Goal: Find specific page/section: Find specific page/section

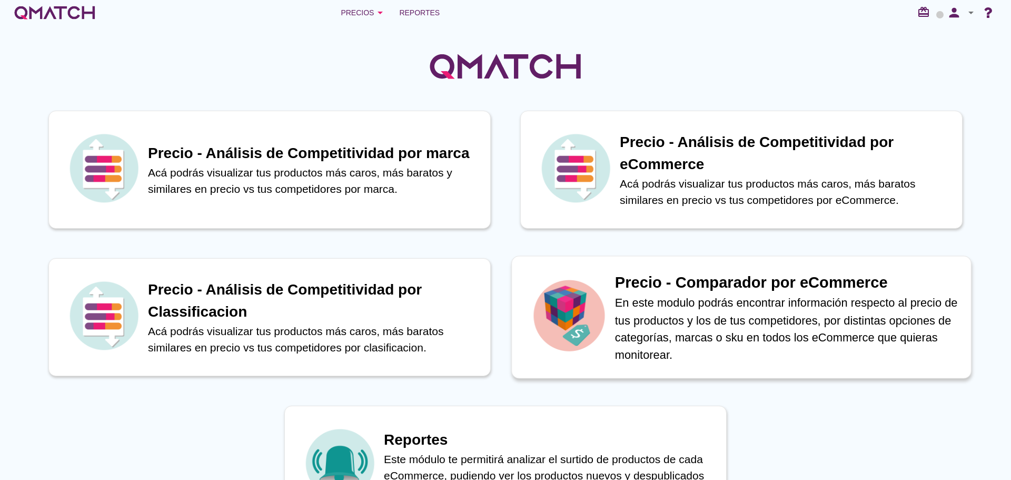
click at [776, 334] on p "En este modulo podrás encontrar información respecto al precio de tus productos…" at bounding box center [787, 328] width 345 height 69
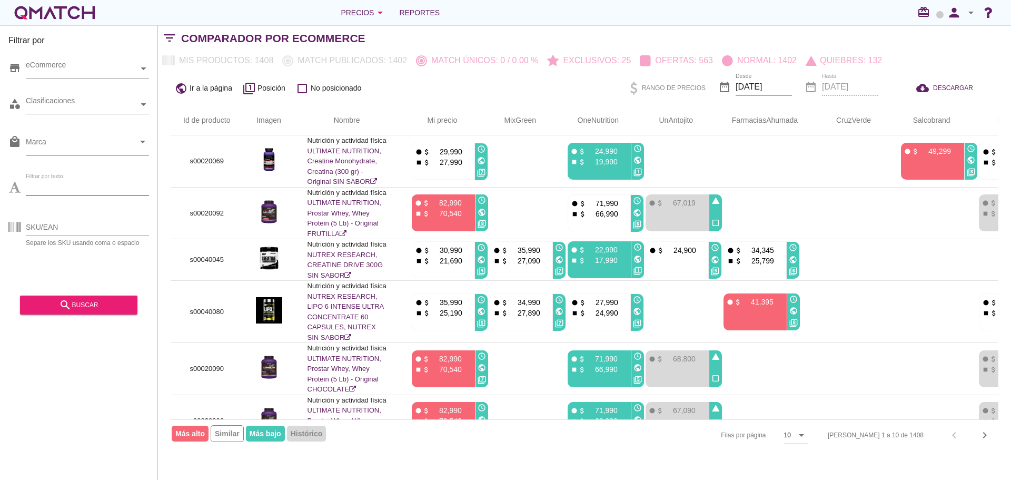
click at [66, 184] on input "Filtrar por texto" at bounding box center [87, 187] width 123 height 17
click at [70, 185] on input "prote" at bounding box center [87, 187] width 123 height 17
type input "creatina"
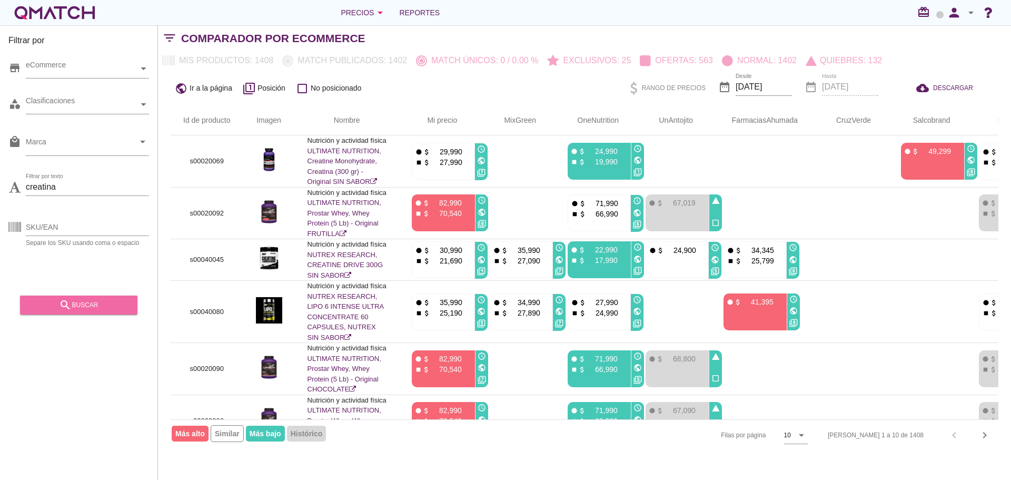
click at [95, 300] on div "search buscar" at bounding box center [78, 305] width 101 height 13
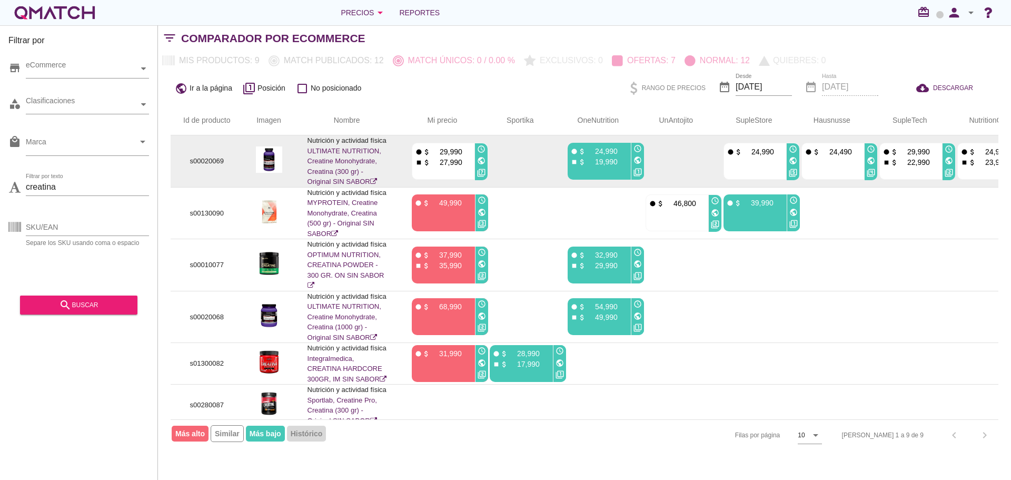
click at [270, 160] on img at bounding box center [269, 159] width 26 height 26
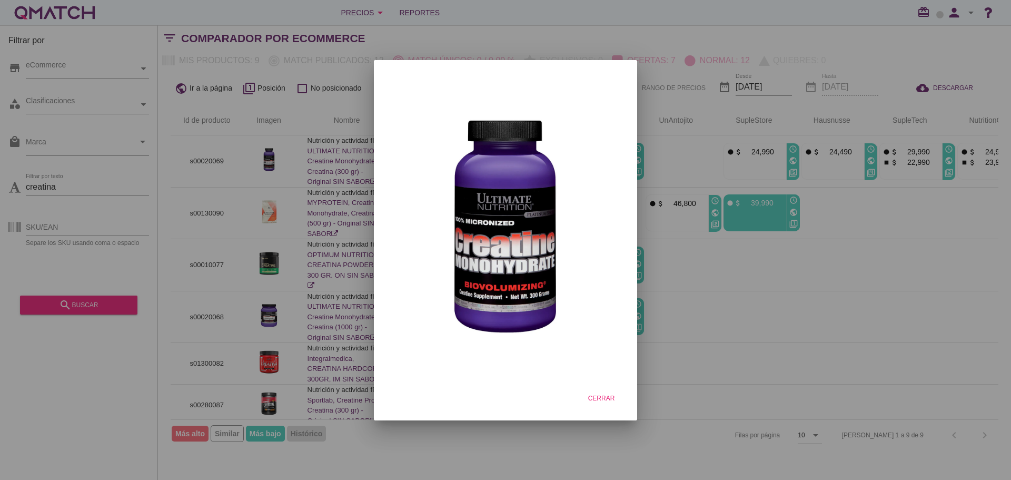
click at [281, 177] on div at bounding box center [505, 240] width 1011 height 480
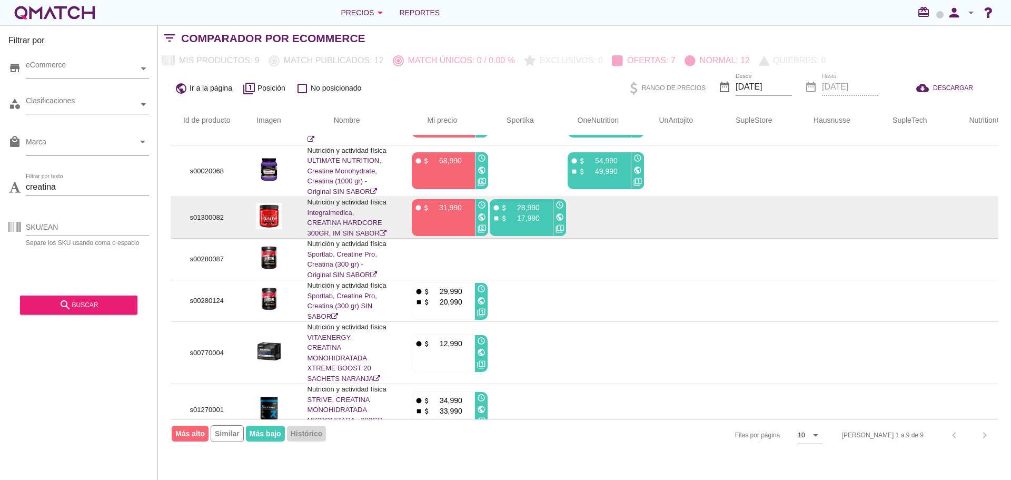
scroll to position [158, 0]
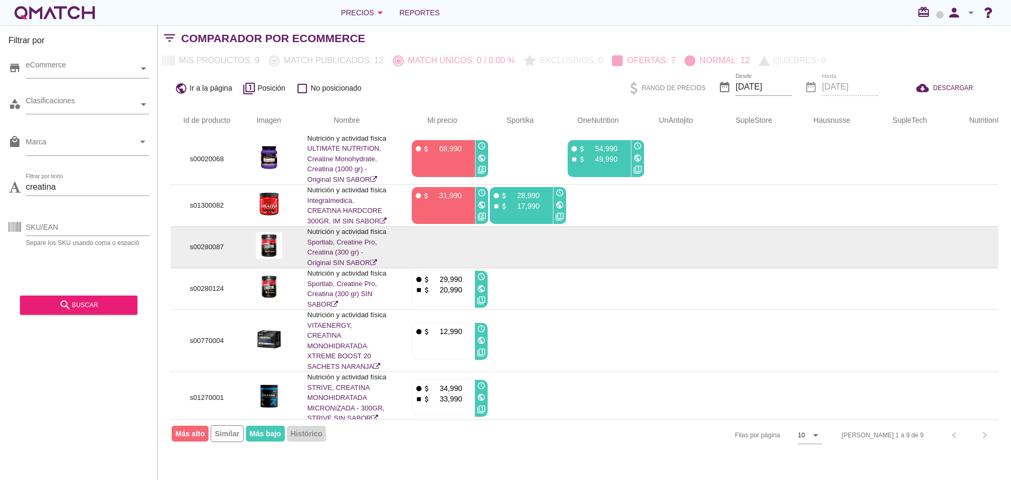
click at [271, 255] on img at bounding box center [269, 245] width 26 height 26
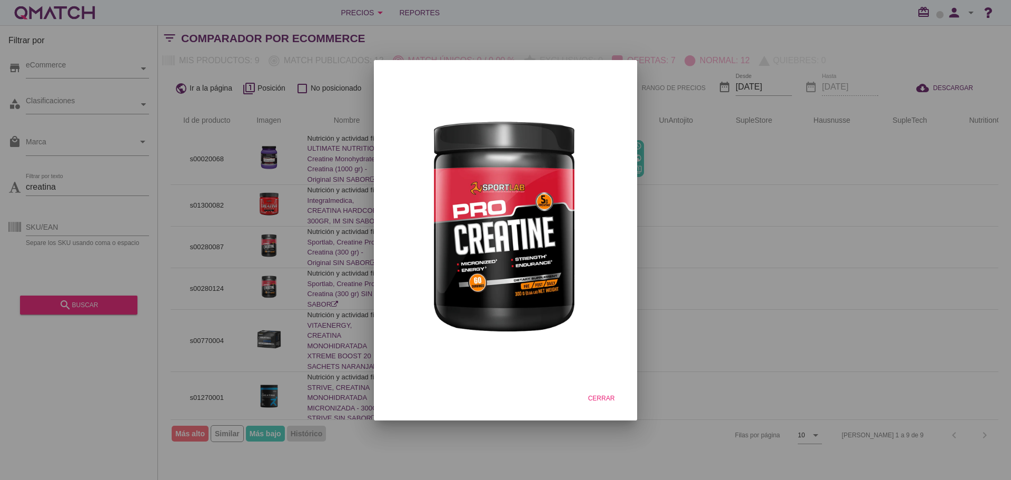
click at [298, 262] on div at bounding box center [505, 240] width 1011 height 480
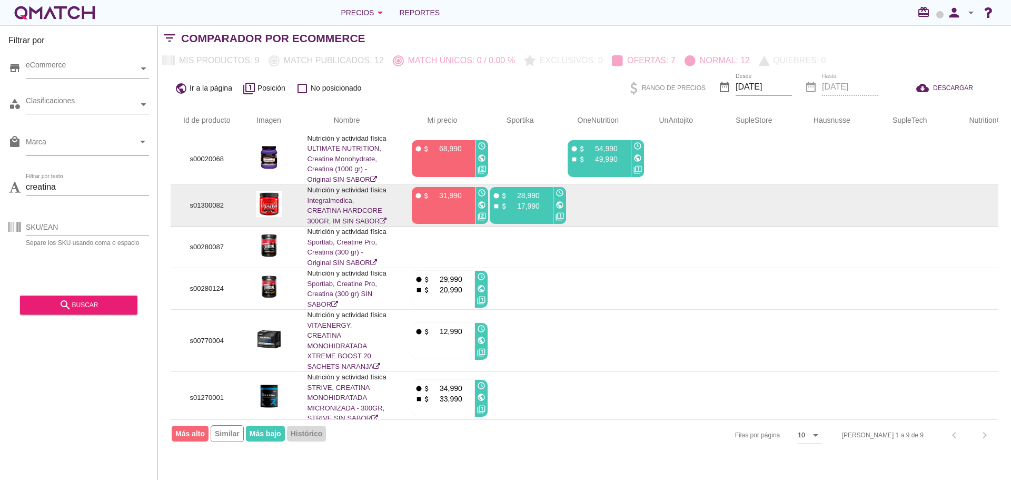
click at [274, 217] on img at bounding box center [269, 204] width 26 height 26
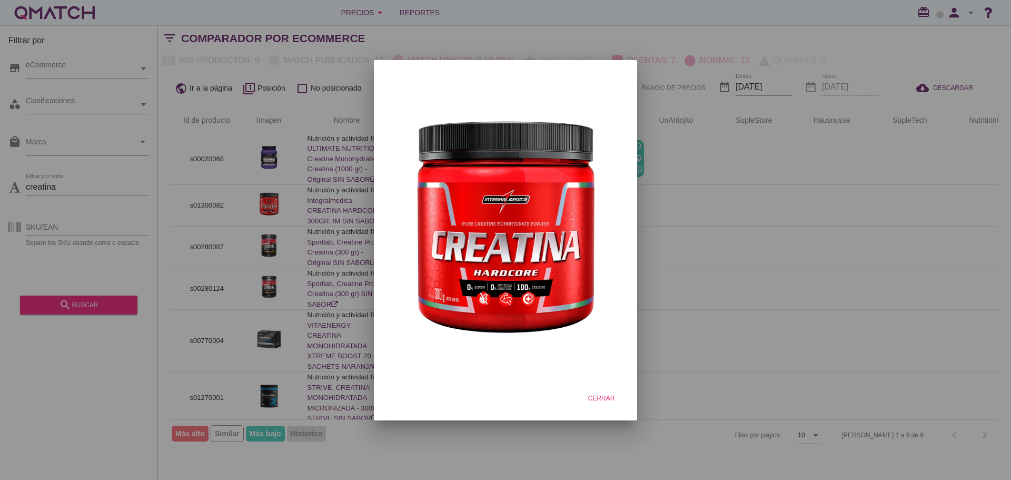
click at [314, 250] on div at bounding box center [505, 240] width 1011 height 480
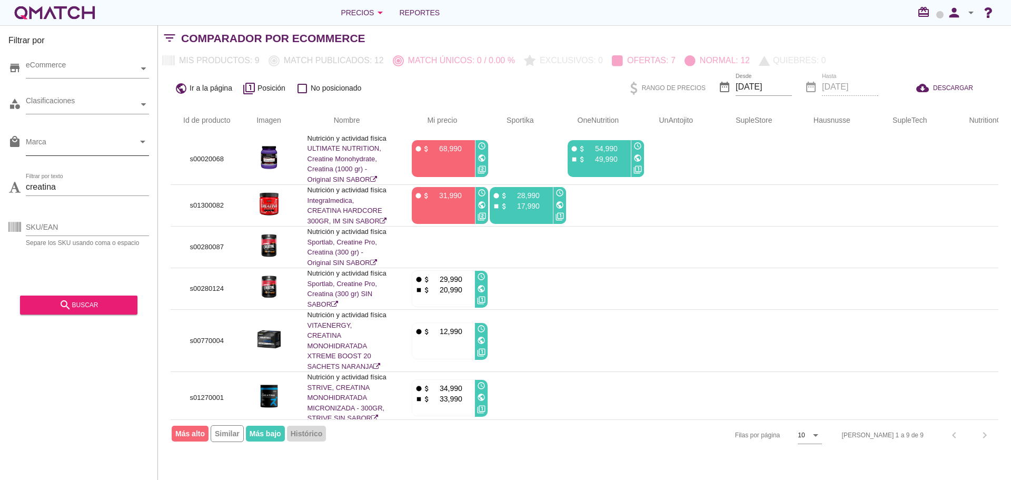
click at [73, 147] on input "Marca" at bounding box center [80, 144] width 109 height 17
type input "nutrex"
click at [87, 225] on input "SKU/EAN" at bounding box center [87, 227] width 123 height 17
click at [86, 302] on div "search buscar" at bounding box center [78, 305] width 101 height 13
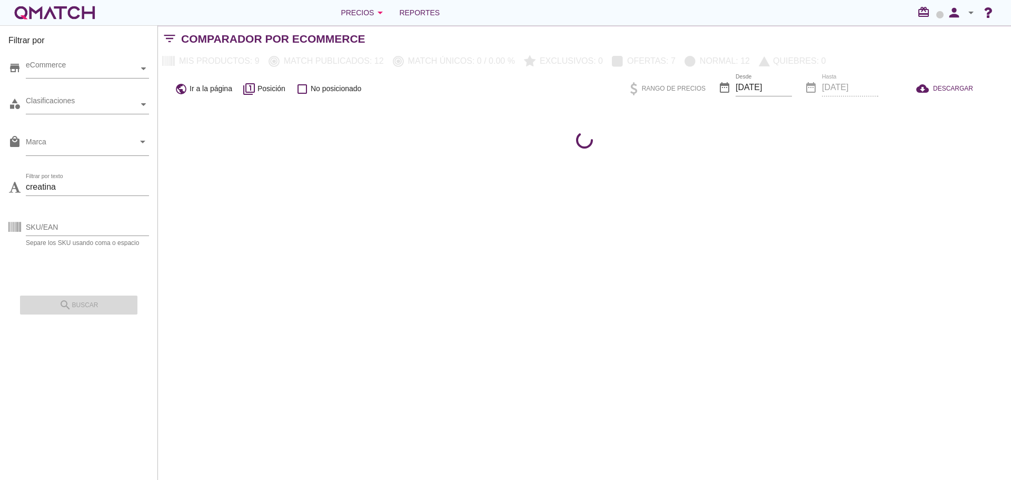
scroll to position [0, 0]
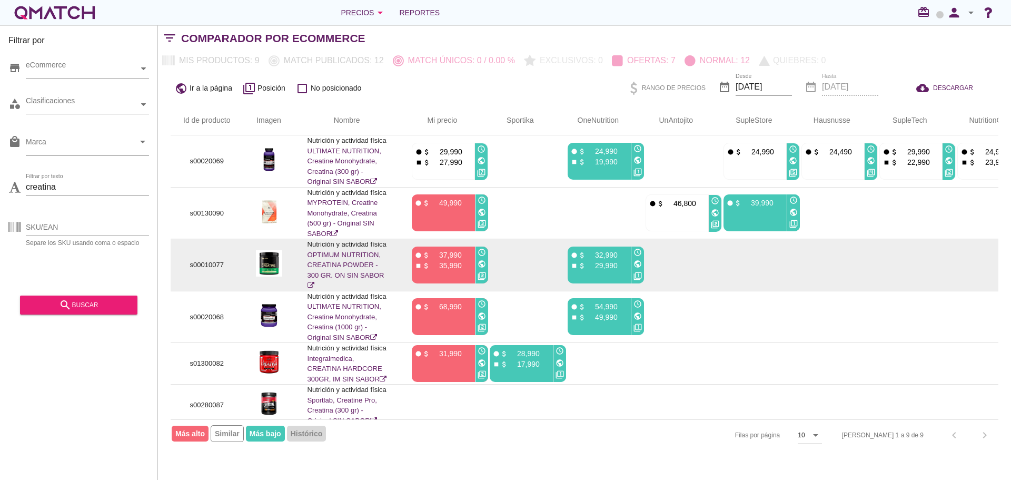
click at [268, 264] on img at bounding box center [269, 263] width 26 height 26
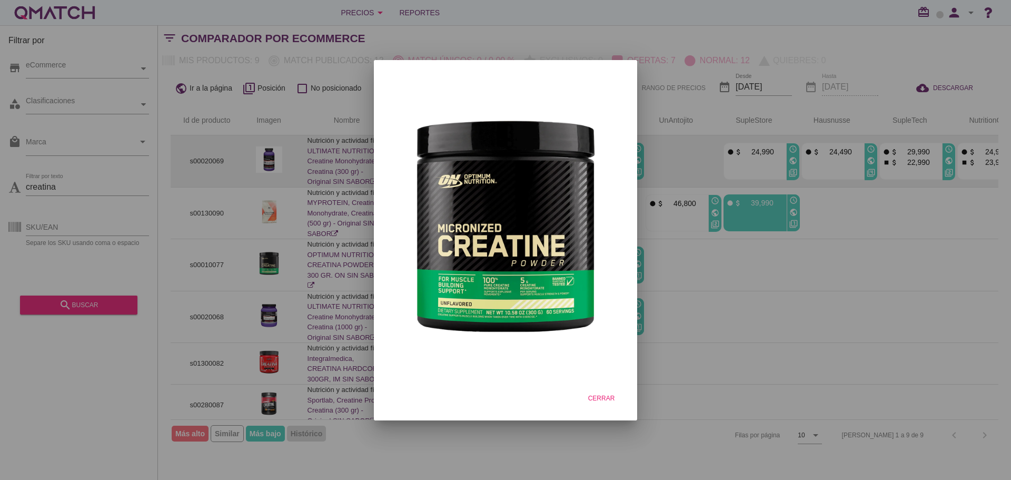
drag, startPoint x: 286, startPoint y: 237, endPoint x: 271, endPoint y: 174, distance: 64.0
click at [286, 235] on div at bounding box center [505, 240] width 1011 height 480
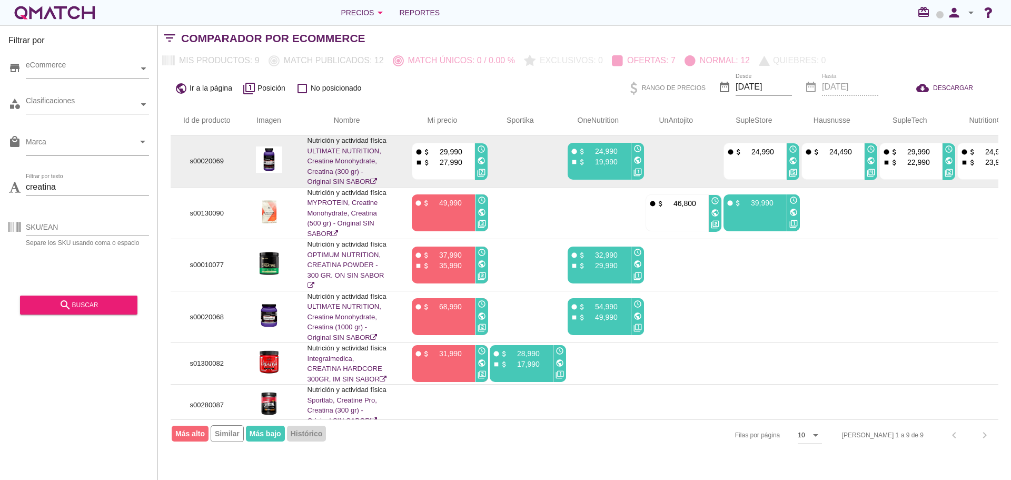
click at [262, 155] on img at bounding box center [269, 159] width 26 height 26
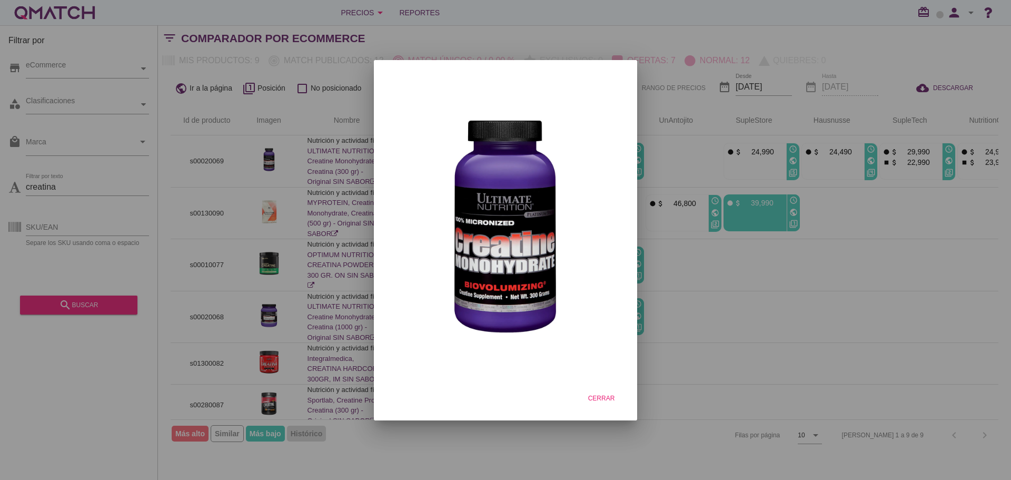
click at [289, 171] on div at bounding box center [505, 240] width 1011 height 480
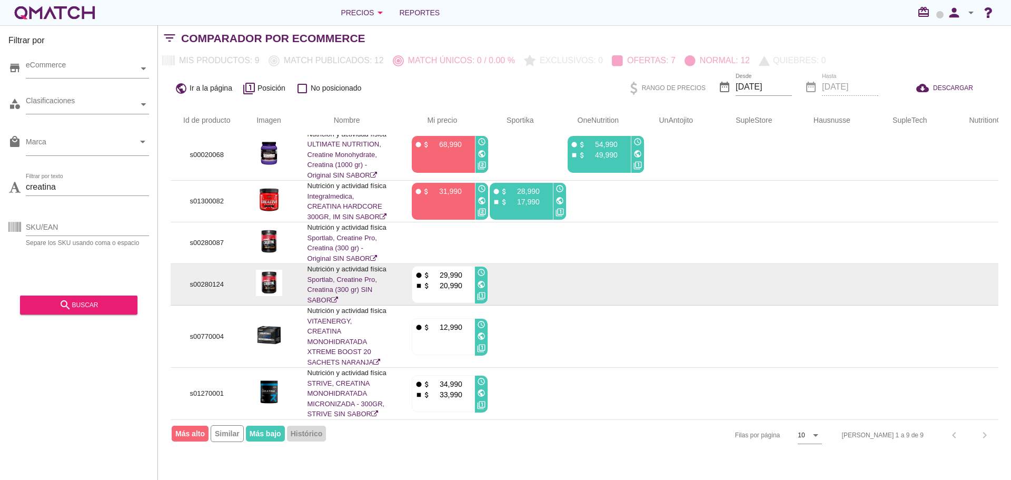
scroll to position [180, 0]
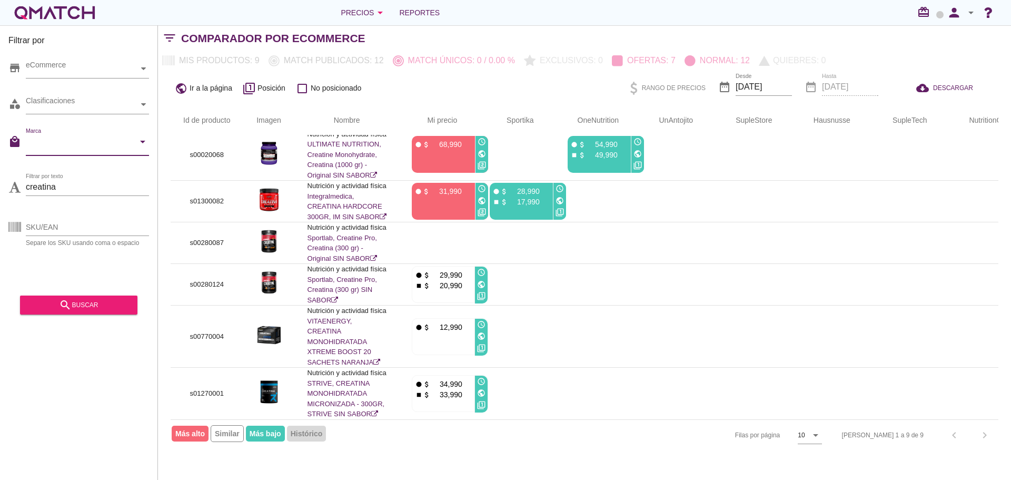
click at [123, 145] on input "Marca" at bounding box center [80, 144] width 109 height 17
click at [170, 221] on div "Id de producto Imagen Nombre arrow_upward Mi precio arrow_upward Sportika arrow…" at bounding box center [584, 278] width 853 height 345
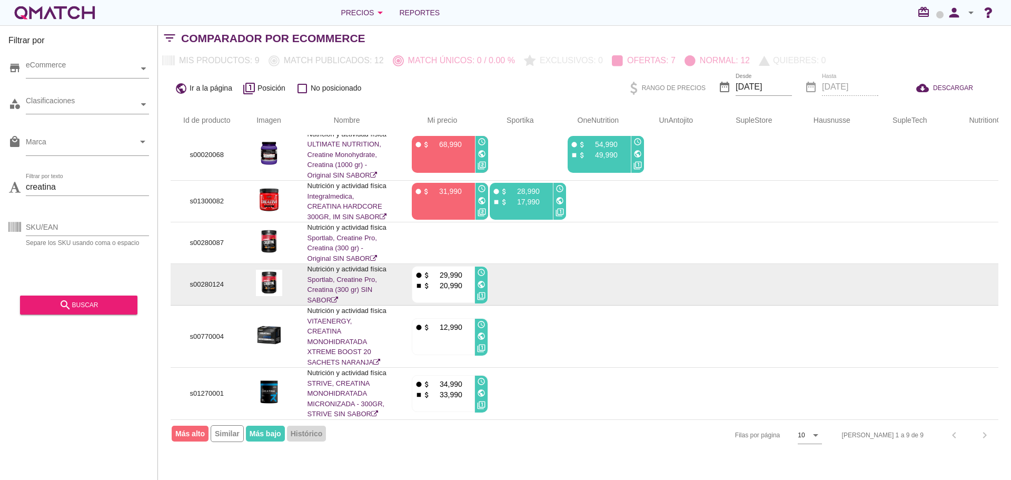
click at [273, 277] on img at bounding box center [269, 283] width 26 height 26
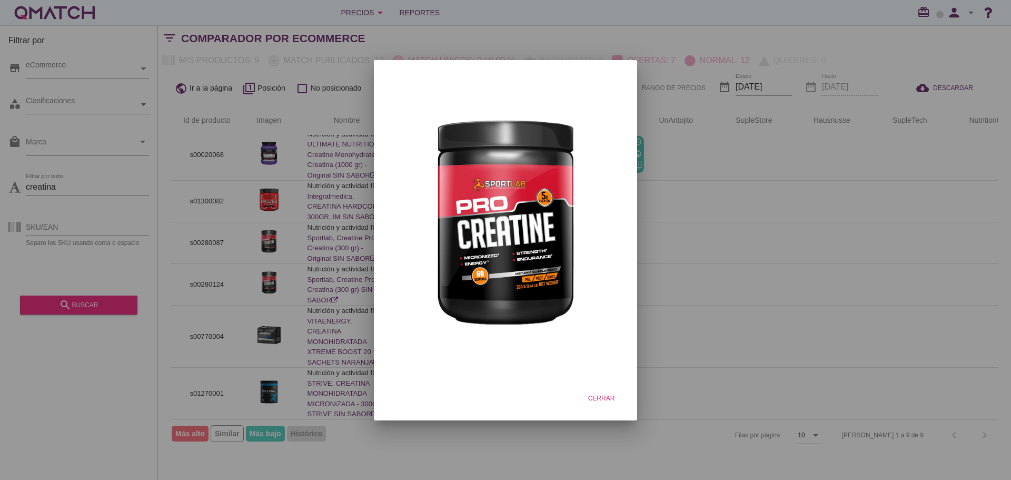
click at [279, 254] on div at bounding box center [505, 240] width 1011 height 480
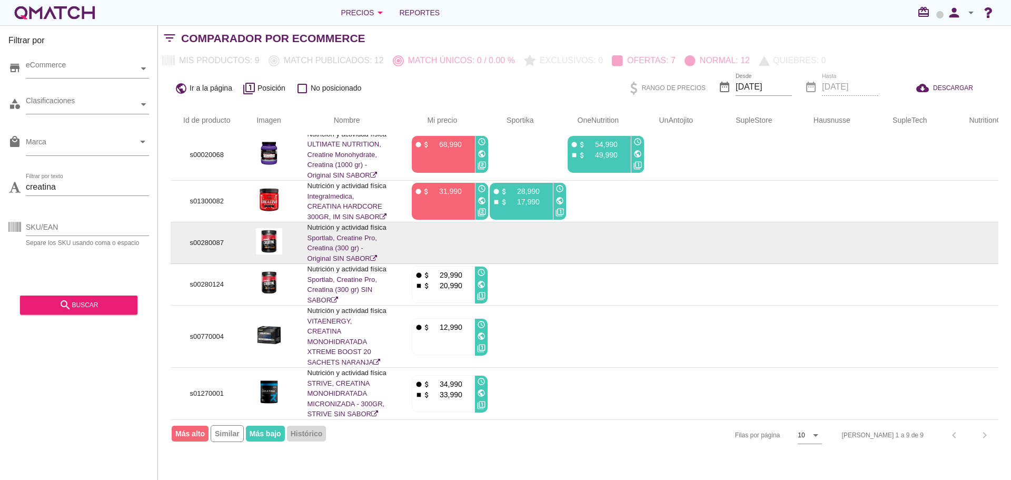
click at [268, 239] on img at bounding box center [269, 241] width 26 height 26
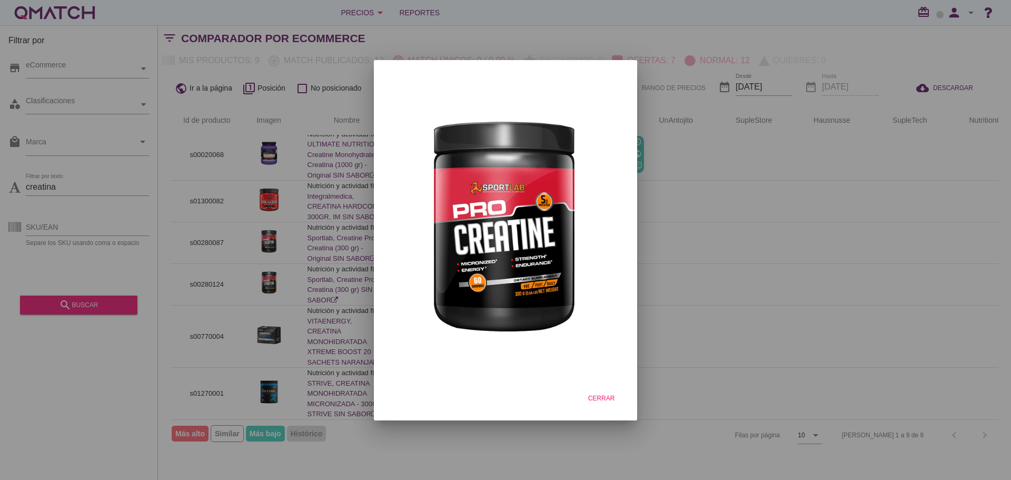
click at [292, 244] on div at bounding box center [505, 240] width 1011 height 480
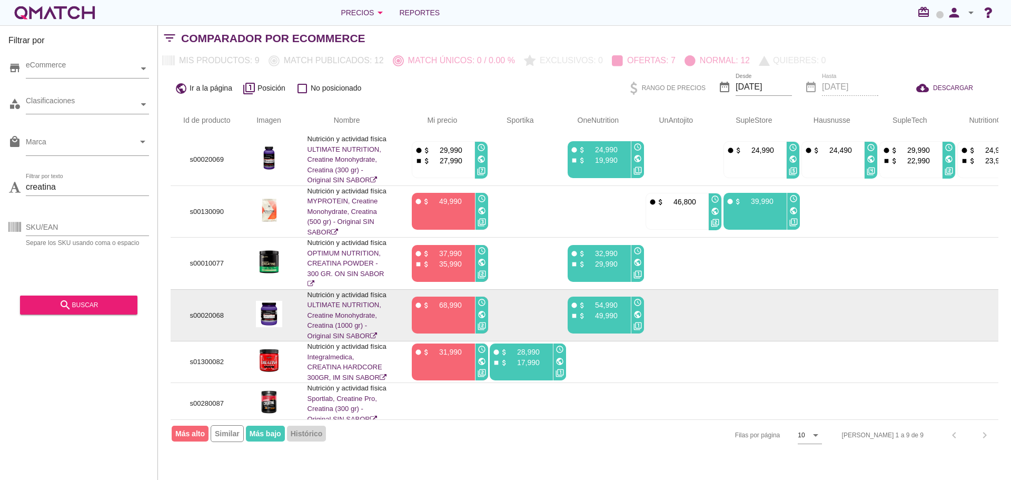
scroll to position [0, 0]
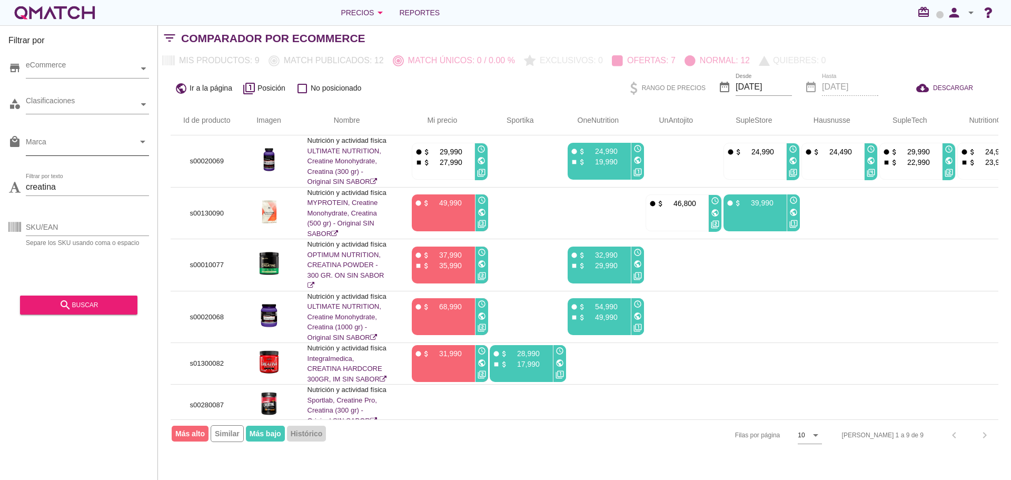
click at [145, 141] on icon "arrow_drop_down" at bounding box center [142, 141] width 13 height 13
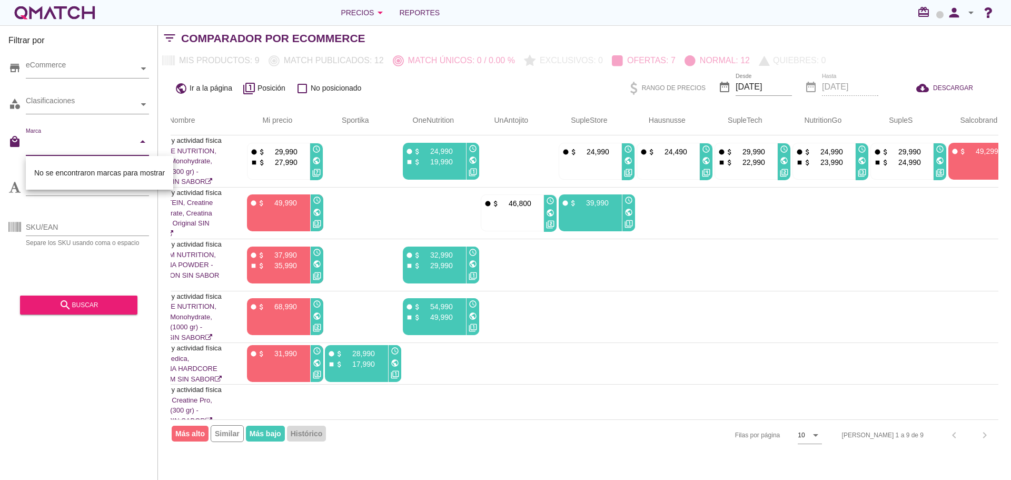
scroll to position [0, 191]
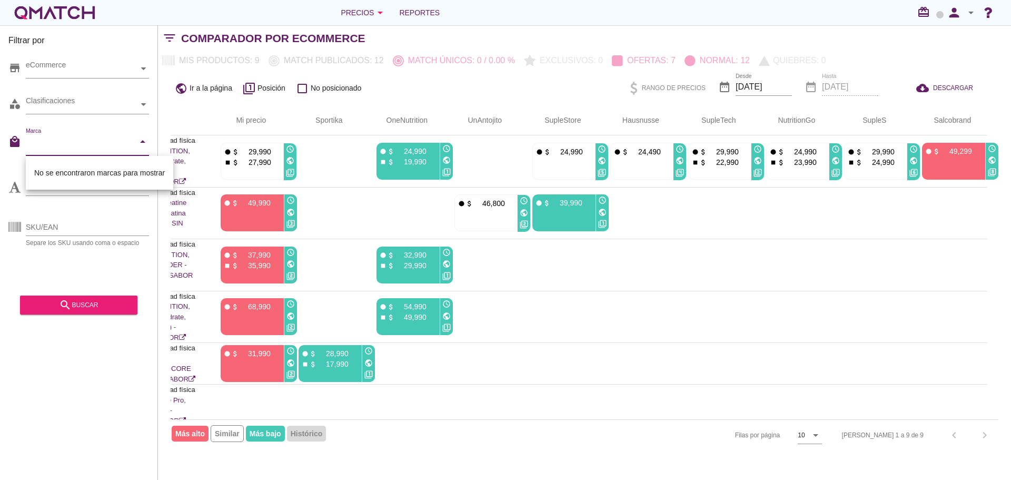
click at [142, 143] on icon "arrow_drop_down" at bounding box center [142, 141] width 13 height 13
click at [91, 192] on input "creatina" at bounding box center [87, 187] width 123 height 17
click at [107, 68] on div "eCommerce" at bounding box center [82, 68] width 113 height 11
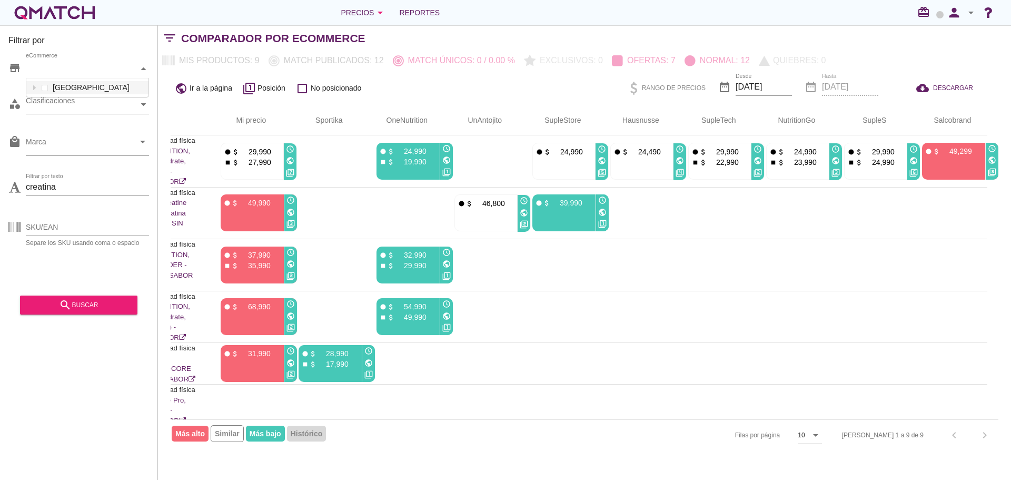
scroll to position [18, 122]
click at [114, 68] on div "eCommerce" at bounding box center [82, 68] width 113 height 11
click at [141, 66] on div at bounding box center [144, 69] width 11 height 18
click at [140, 66] on div at bounding box center [144, 69] width 11 height 18
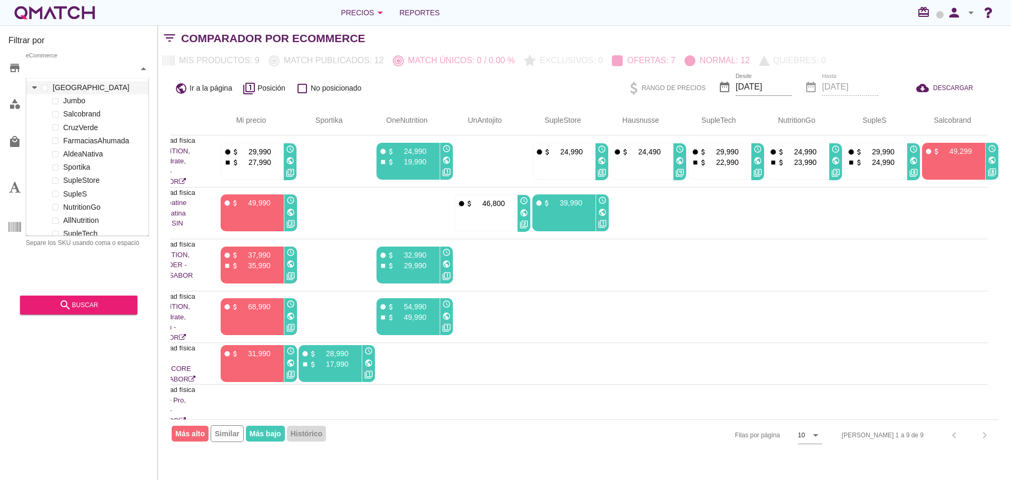
click at [35, 88] on icon at bounding box center [34, 87] width 5 height 3
click at [35, 88] on icon at bounding box center [34, 87] width 3 height 5
click at [165, 116] on div "Id de producto Imagen Nombre arrow_upward Mi precio arrow_upward Sportika arrow…" at bounding box center [584, 278] width 853 height 345
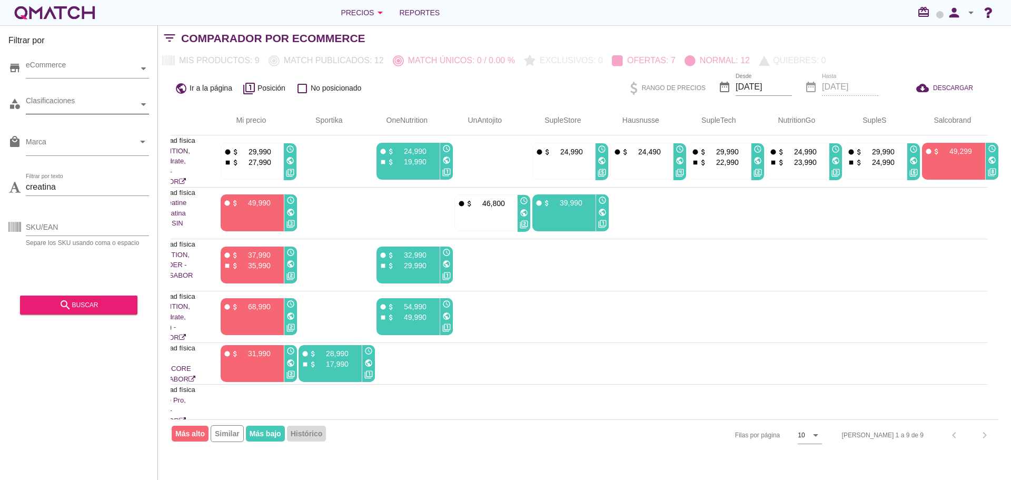
click at [145, 102] on div at bounding box center [144, 104] width 11 height 18
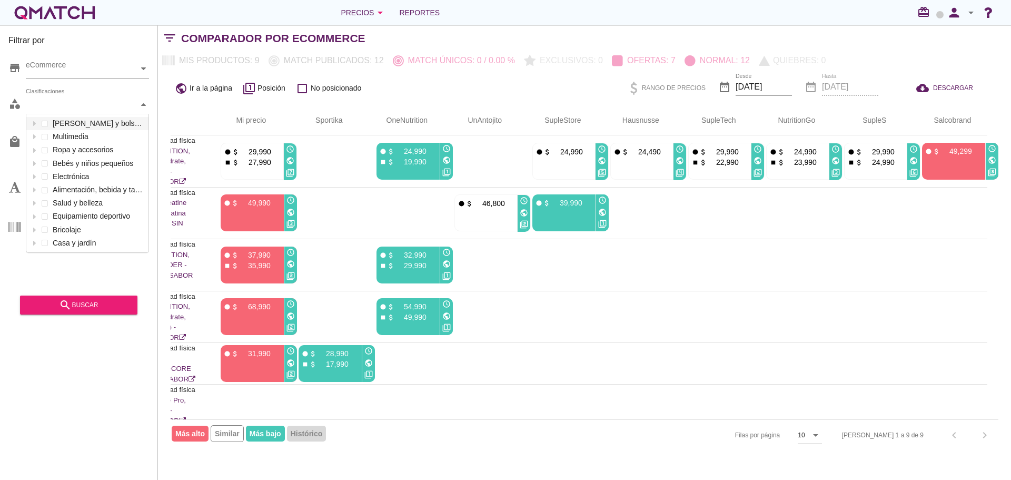
scroll to position [138, 122]
click at [145, 102] on div at bounding box center [144, 104] width 11 height 18
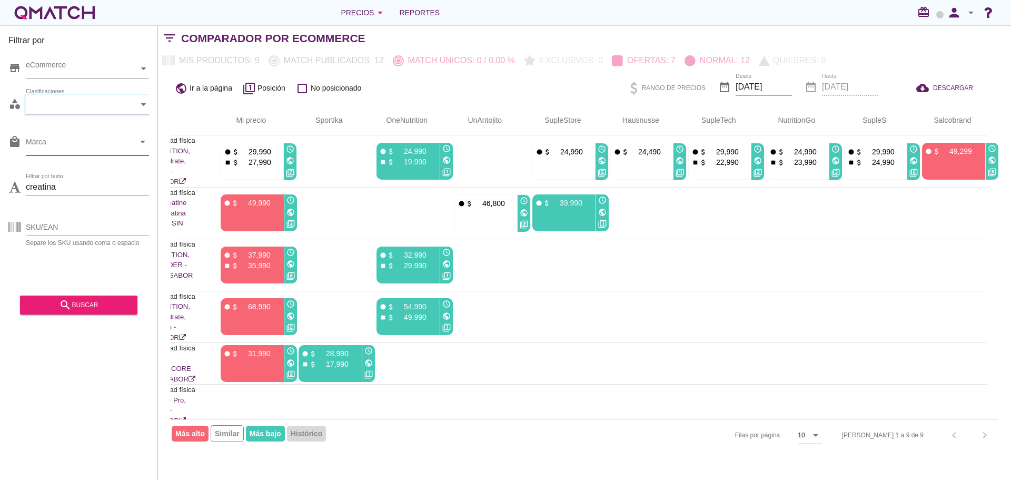
click at [136, 141] on icon "arrow_drop_down" at bounding box center [142, 141] width 13 height 13
click at [145, 141] on icon "arrow_drop_down" at bounding box center [142, 141] width 13 height 13
click at [132, 185] on input "creatina" at bounding box center [87, 187] width 123 height 17
type input "c"
click at [121, 304] on div "search buscar" at bounding box center [78, 305] width 101 height 13
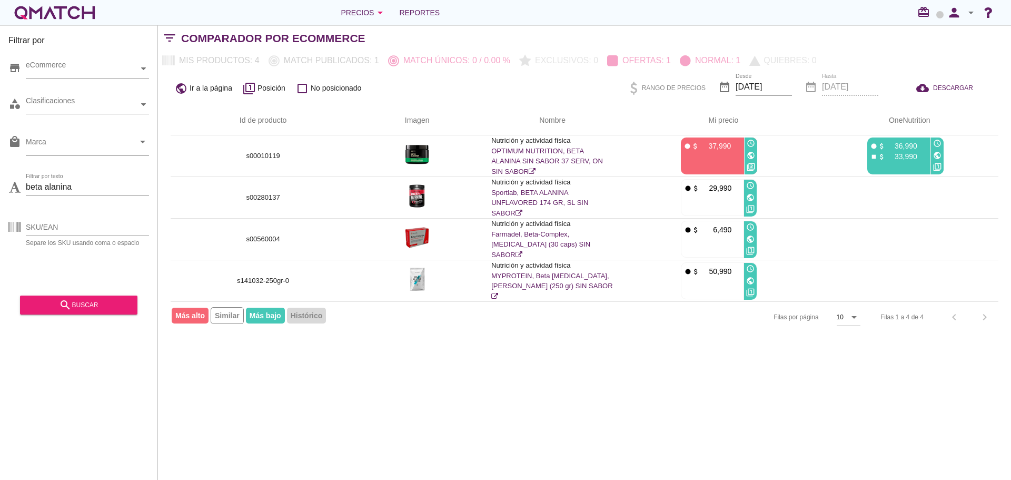
scroll to position [0, 0]
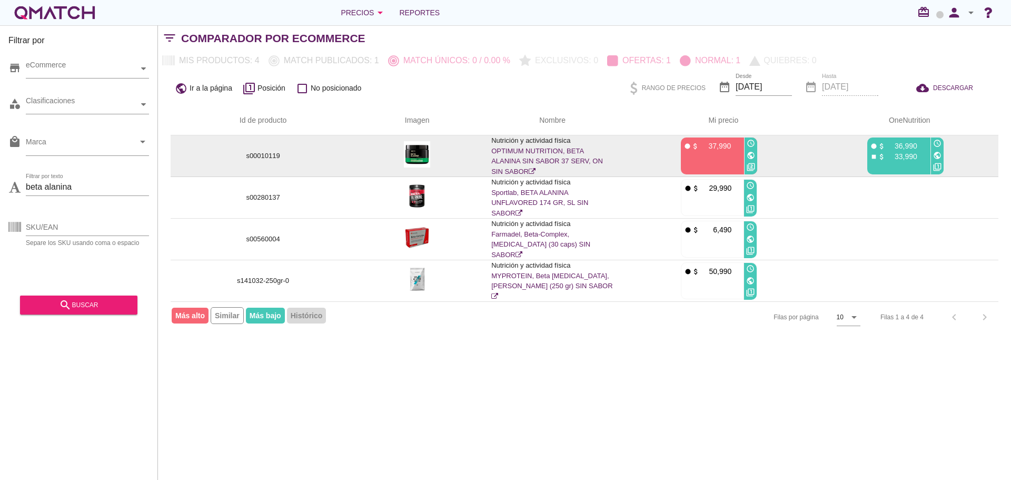
click at [421, 156] on img at bounding box center [417, 154] width 26 height 26
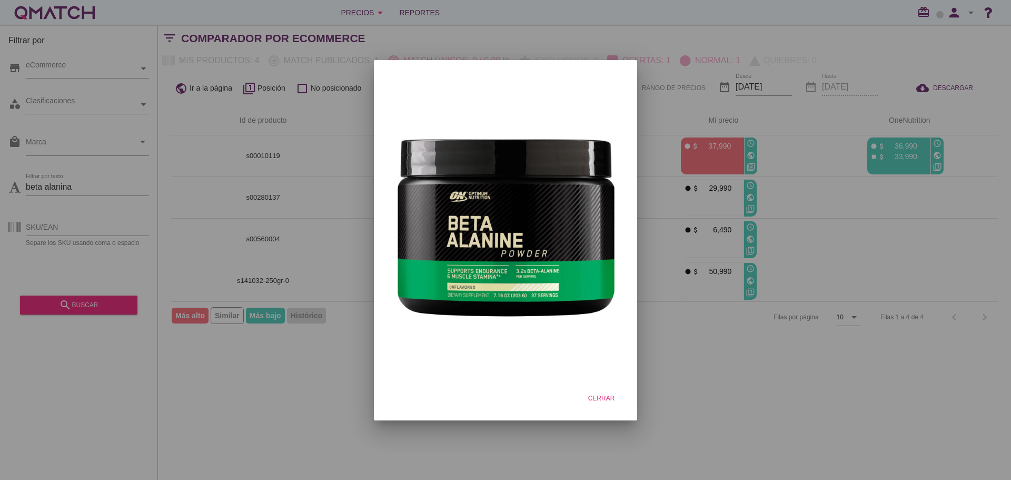
click at [310, 392] on div at bounding box center [505, 240] width 1011 height 480
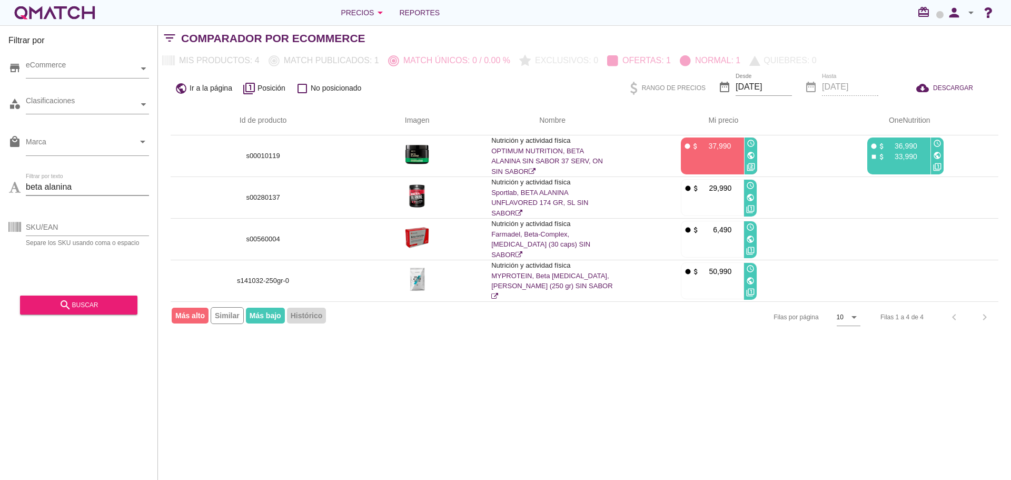
click at [68, 190] on input "beta alanina" at bounding box center [87, 187] width 123 height 17
click at [104, 308] on div "search buscar" at bounding box center [78, 305] width 101 height 13
click at [85, 185] on input "beta [MEDICAL_DATA]" at bounding box center [87, 187] width 123 height 17
click at [91, 308] on div "search buscar" at bounding box center [78, 305] width 101 height 13
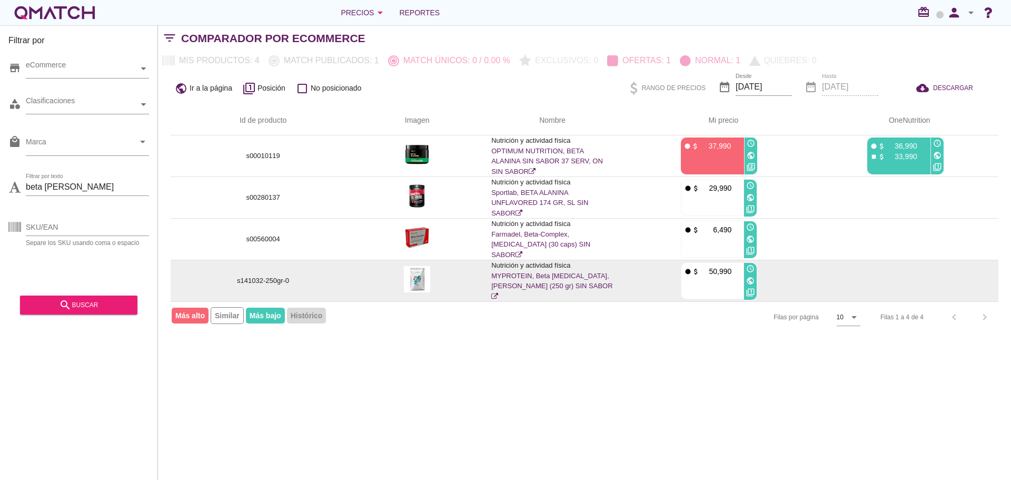
click at [420, 278] on img at bounding box center [417, 279] width 26 height 26
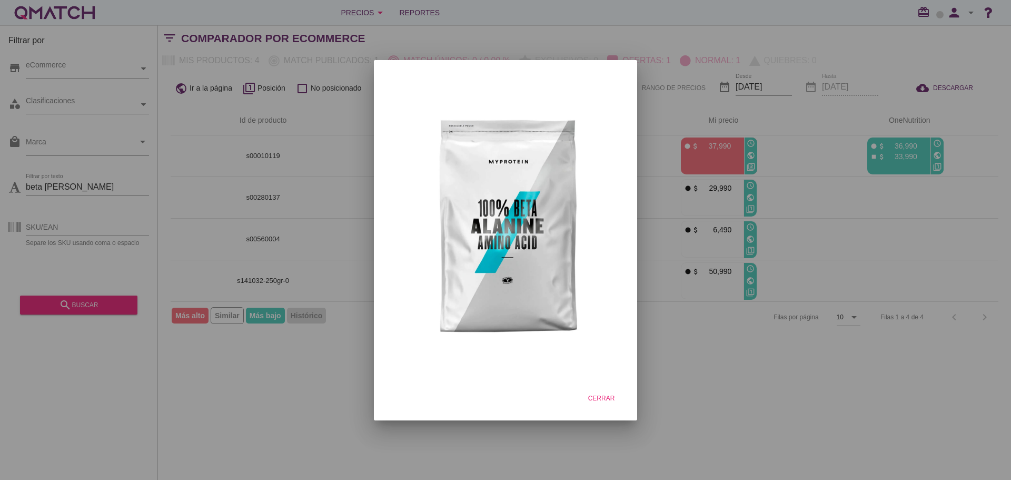
click at [707, 385] on div at bounding box center [505, 240] width 1011 height 480
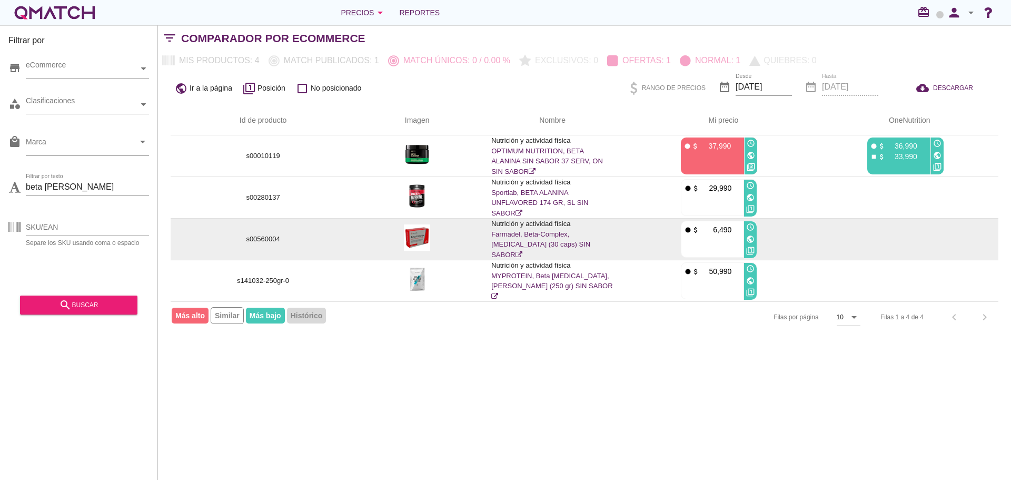
drag, startPoint x: 952, startPoint y: 250, endPoint x: 979, endPoint y: 247, distance: 27.1
click at [979, 247] on td at bounding box center [906, 240] width 186 height 42
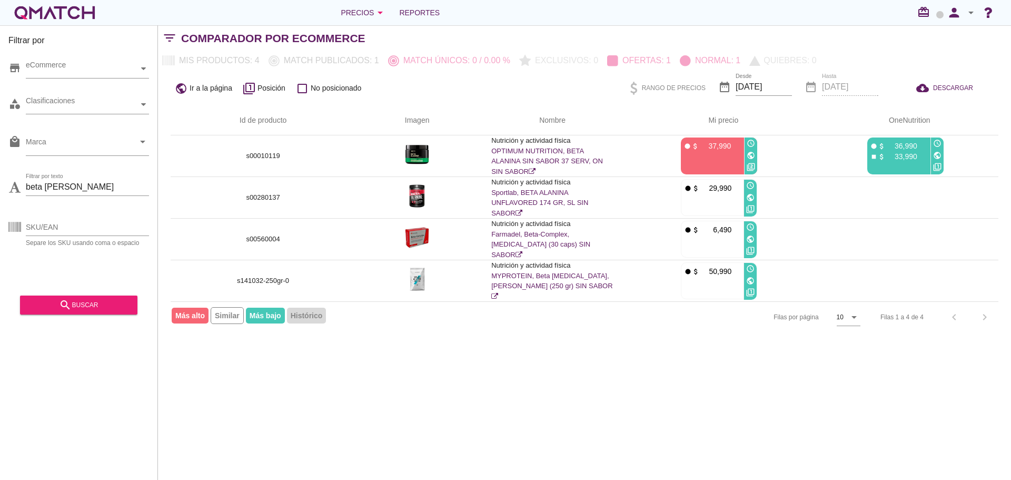
click at [830, 416] on div "Filtrar por store eCommerce category Clasificaciones local_mall Marca arrow_dro…" at bounding box center [584, 252] width 853 height 455
click at [46, 186] on input "beta [PERSON_NAME]" at bounding box center [87, 187] width 123 height 17
click at [100, 299] on div "search buscar" at bounding box center [78, 305] width 101 height 13
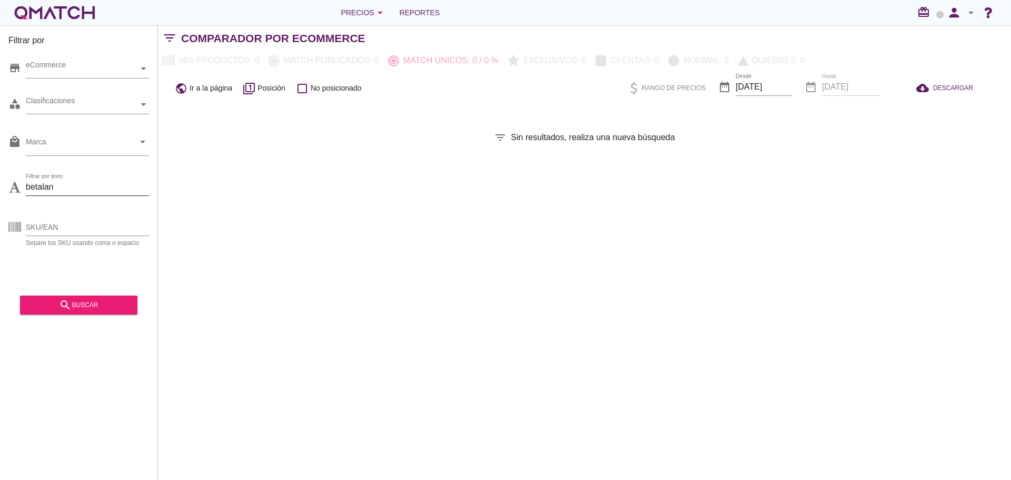
click at [40, 188] on input "betalan" at bounding box center [87, 187] width 123 height 17
click at [111, 308] on div "search buscar" at bounding box center [78, 305] width 101 height 13
drag, startPoint x: 44, startPoint y: 189, endPoint x: 87, endPoint y: 191, distance: 43.3
click at [87, 191] on input "betaalan" at bounding box center [87, 187] width 123 height 17
type input "beta"
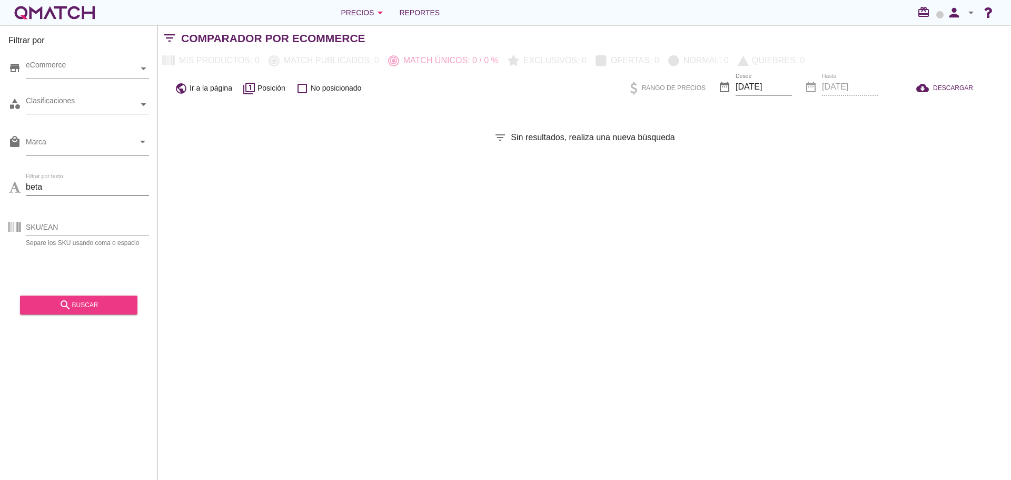
click at [93, 303] on div "search buscar" at bounding box center [78, 305] width 101 height 13
